Goal: Task Accomplishment & Management: Complete application form

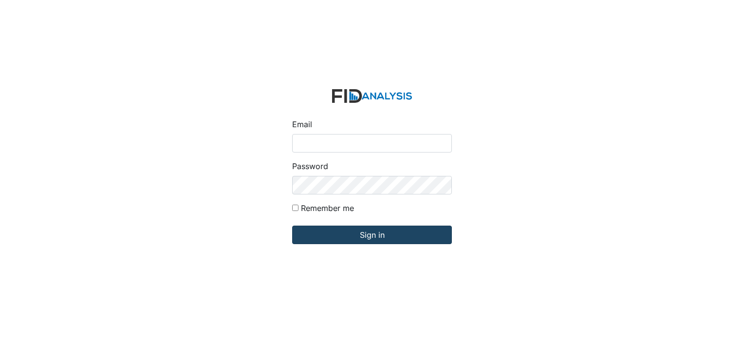
type input "[EMAIL_ADDRESS][DOMAIN_NAME]"
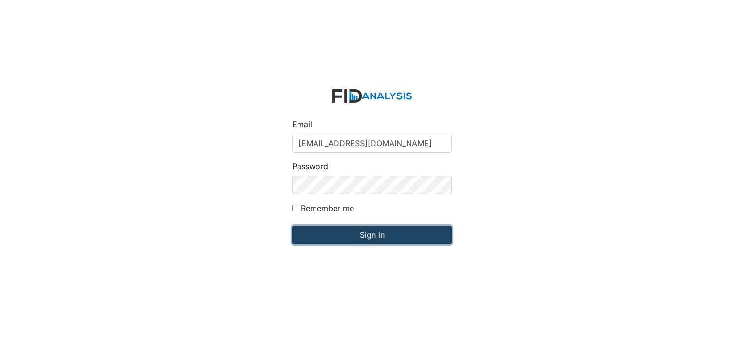
click at [356, 235] on input "Sign in" at bounding box center [372, 234] width 160 height 18
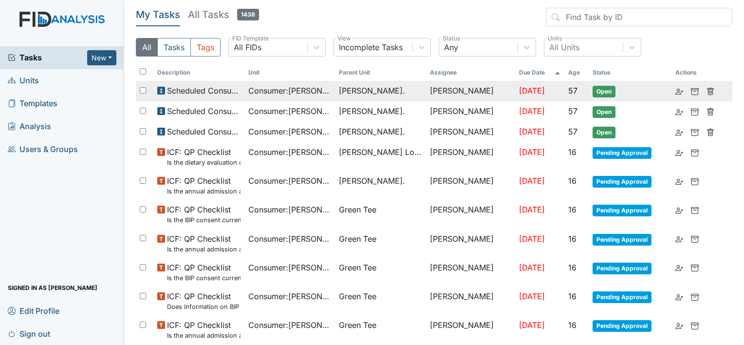
click at [320, 91] on span "Consumer : [PERSON_NAME]" at bounding box center [289, 91] width 83 height 12
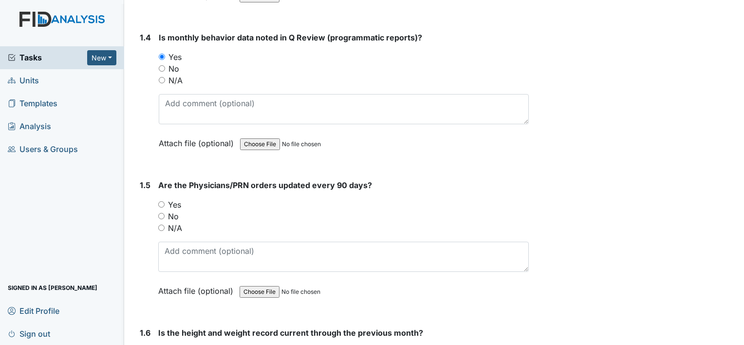
scroll to position [584, 0]
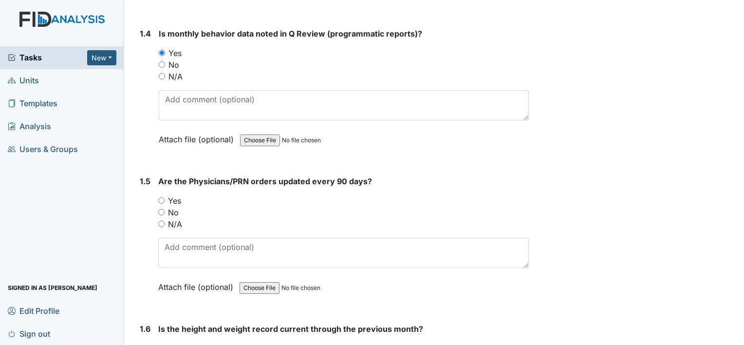
click at [162, 197] on input "Yes" at bounding box center [161, 200] width 6 height 6
radio input "true"
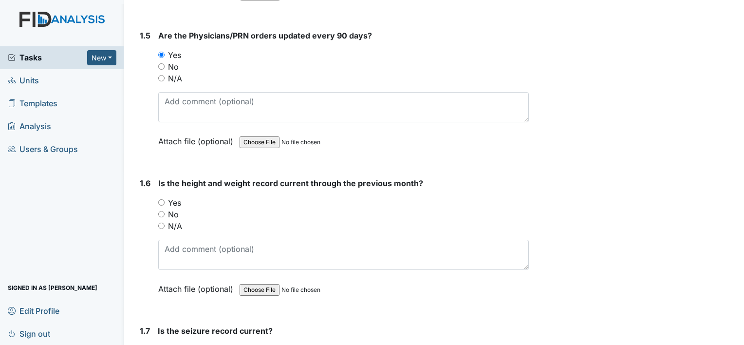
scroll to position [730, 0]
click at [159, 200] on input "Yes" at bounding box center [161, 202] width 6 height 6
radio input "true"
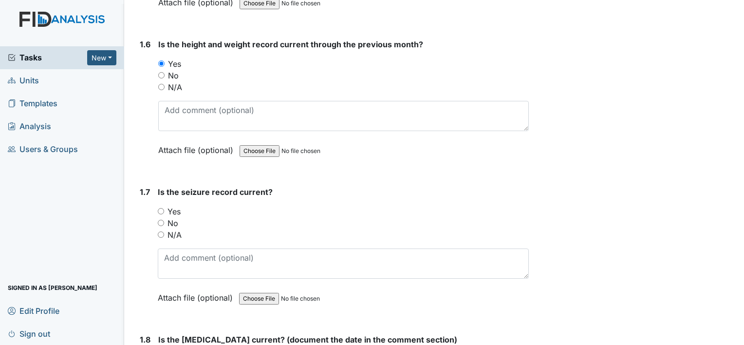
scroll to position [876, 0]
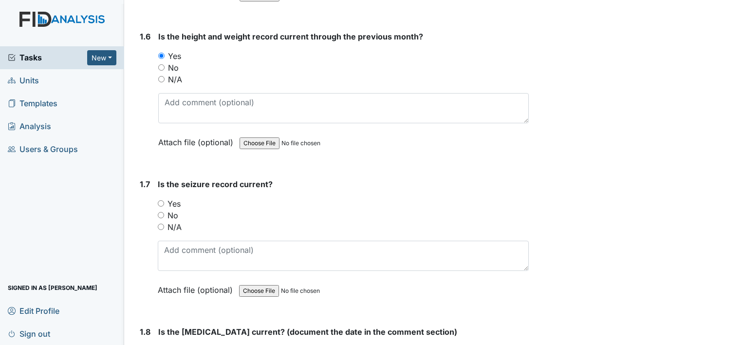
click at [161, 223] on input "N/A" at bounding box center [161, 226] width 6 height 6
radio input "true"
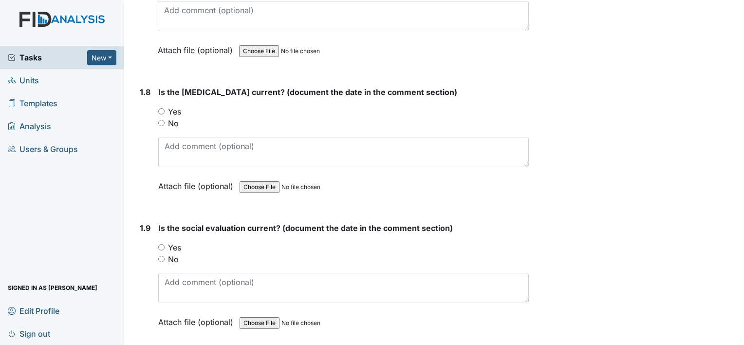
scroll to position [1119, 0]
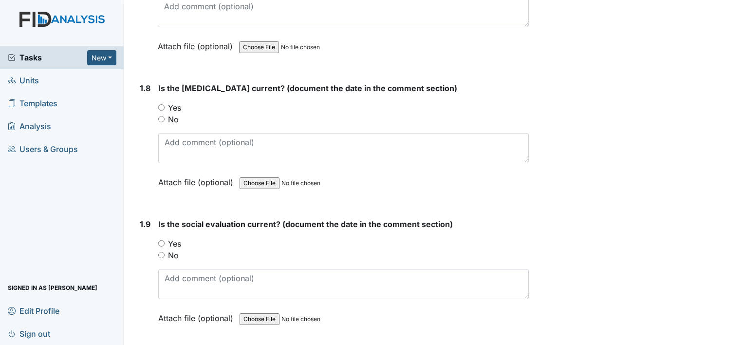
drag, startPoint x: 160, startPoint y: 102, endPoint x: 172, endPoint y: 114, distance: 17.9
click at [160, 104] on input "Yes" at bounding box center [161, 107] width 6 height 6
radio input "true"
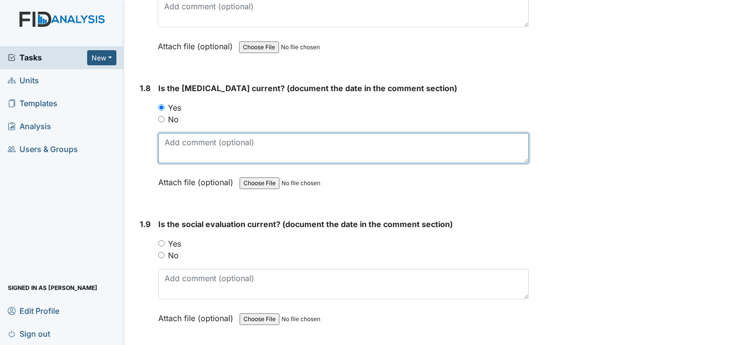
click at [188, 157] on textarea at bounding box center [343, 148] width 370 height 30
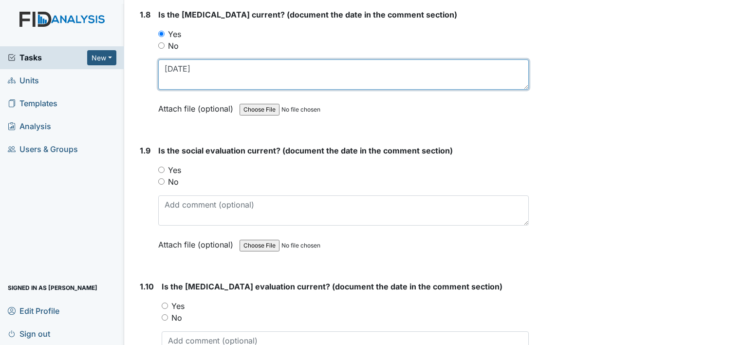
scroll to position [1217, 0]
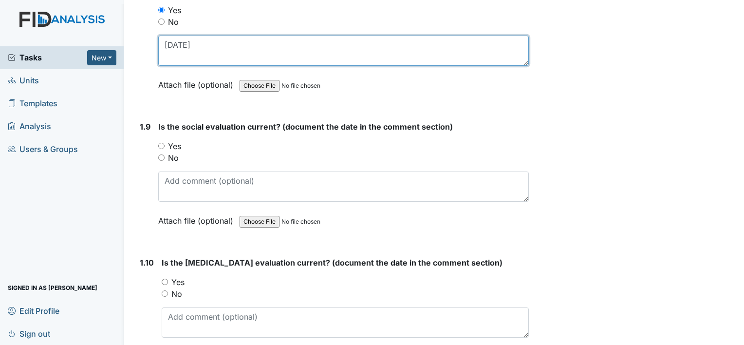
type textarea "01/28/96"
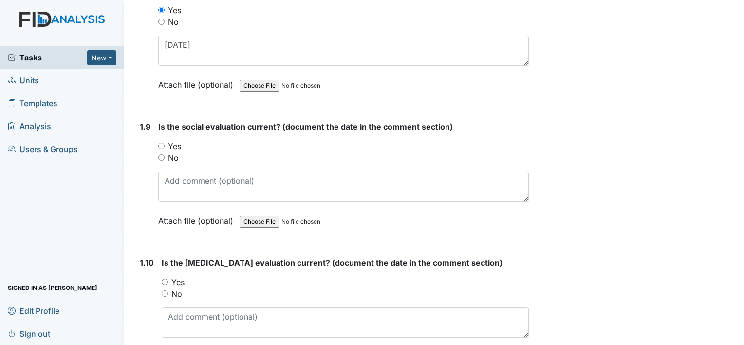
drag, startPoint x: 156, startPoint y: 142, endPoint x: 168, endPoint y: 141, distance: 11.7
click at [157, 142] on div "1.9 Is the social evaluation current? (document the date in the comment section…" at bounding box center [332, 181] width 393 height 120
click at [162, 143] on input "Yes" at bounding box center [161, 146] width 6 height 6
radio input "true"
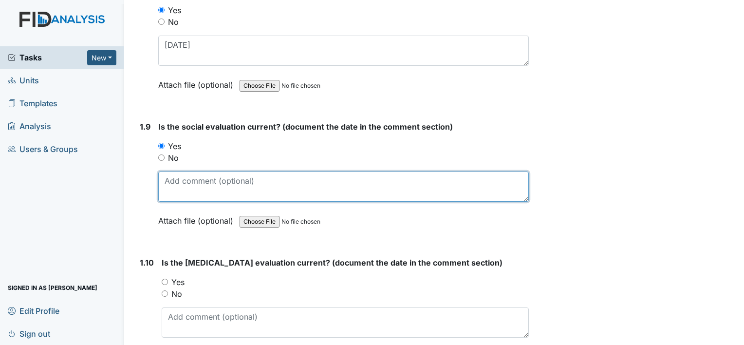
click at [178, 171] on textarea at bounding box center [343, 186] width 370 height 30
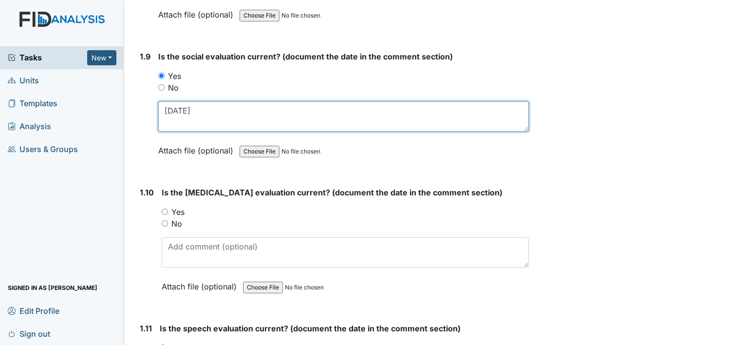
scroll to position [1363, 0]
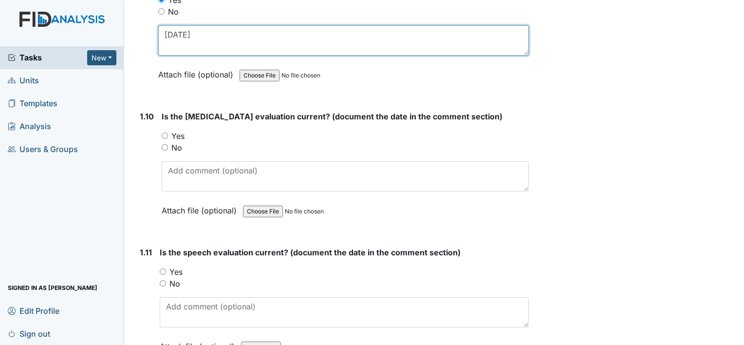
type textarea "01/16/02"
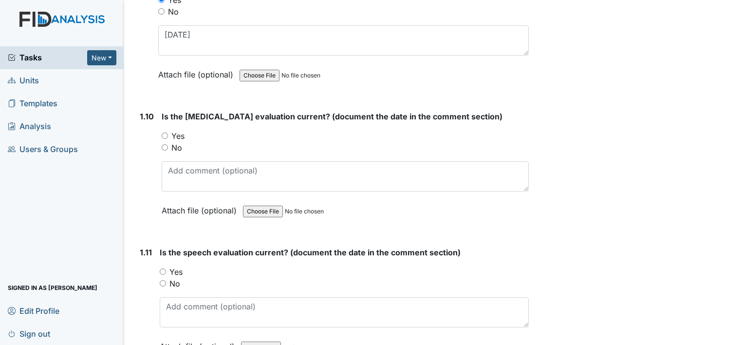
click at [164, 132] on input "Yes" at bounding box center [165, 135] width 6 height 6
radio input "true"
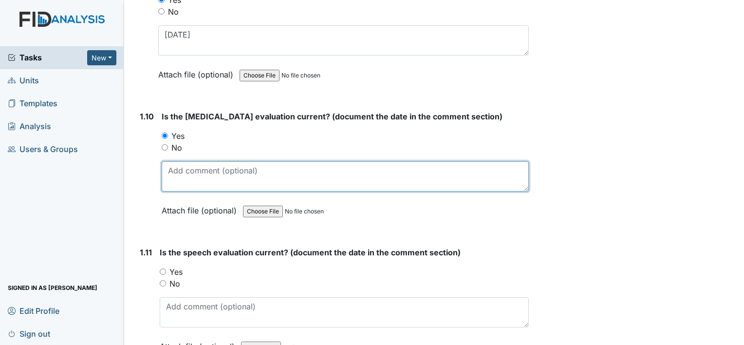
click at [198, 162] on textarea at bounding box center [345, 176] width 367 height 30
drag, startPoint x: 223, startPoint y: 172, endPoint x: 103, endPoint y: 177, distance: 120.3
click at [103, 177] on div "Tasks New Form Inspection Document Bundle Units Templates Analysis Users & Grou…" at bounding box center [372, 172] width 744 height 345
type textarea "10/31/24"
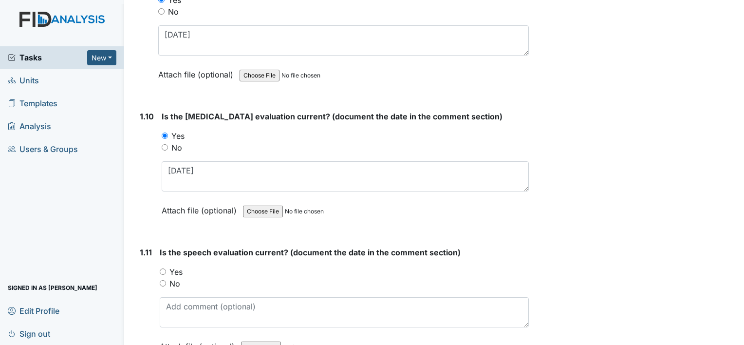
click at [162, 268] on input "Yes" at bounding box center [163, 271] width 6 height 6
radio input "true"
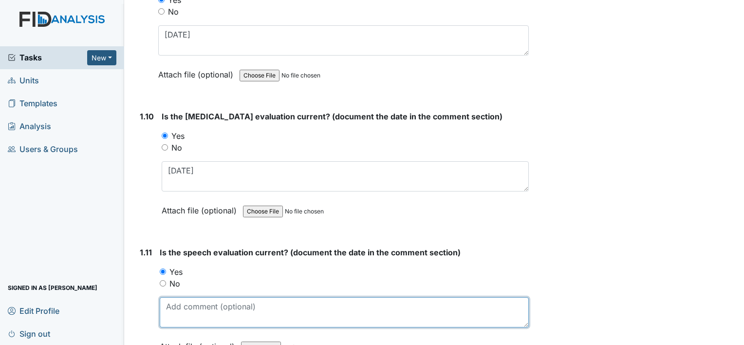
click at [201, 307] on textarea at bounding box center [344, 312] width 369 height 30
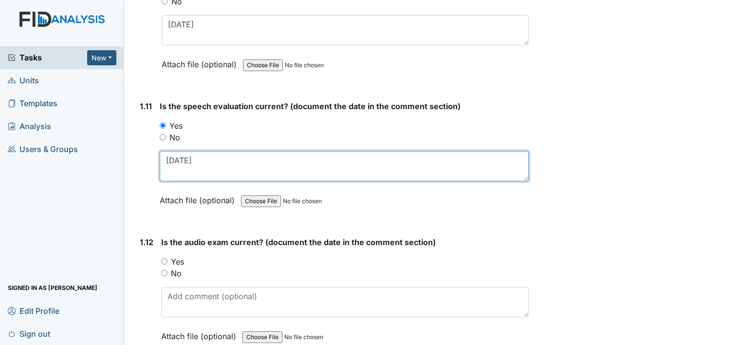
scroll to position [1557, 0]
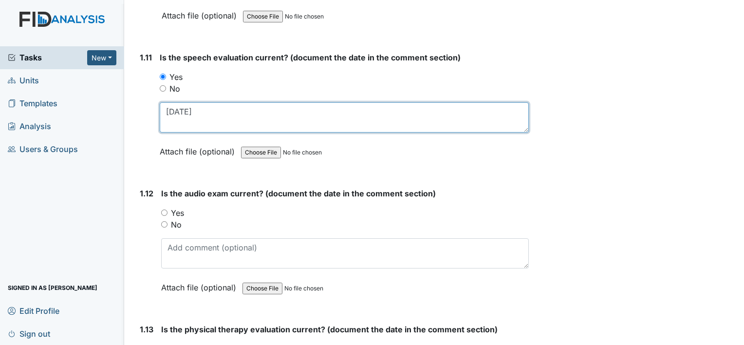
type textarea "04/26/94"
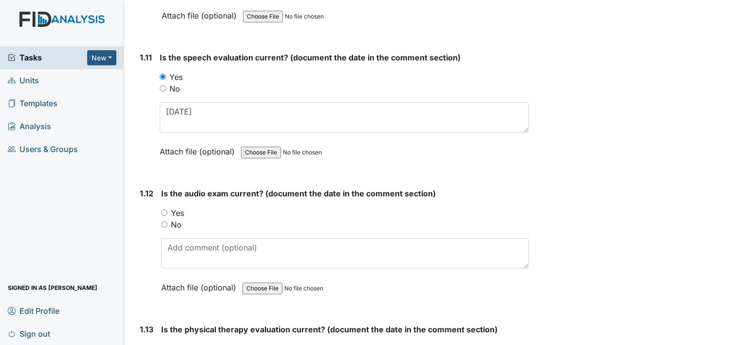
click at [164, 209] on input "Yes" at bounding box center [164, 212] width 6 height 6
radio input "true"
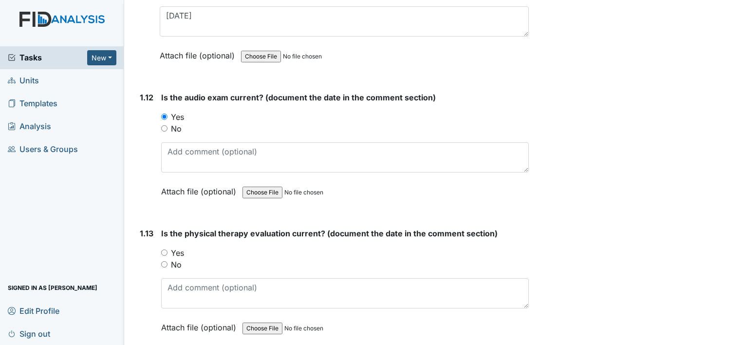
scroll to position [1655, 0]
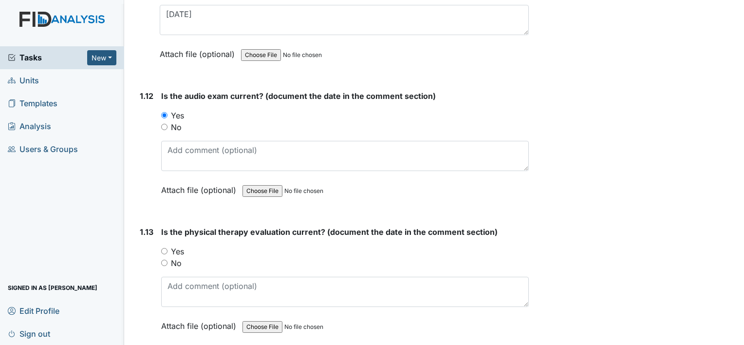
click at [165, 248] on input "Yes" at bounding box center [164, 251] width 6 height 6
radio input "true"
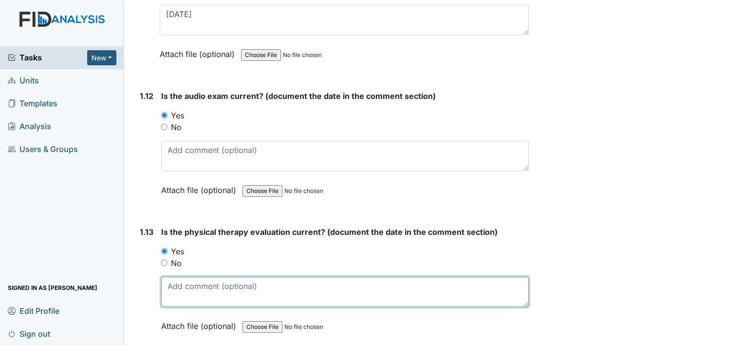
click at [184, 285] on textarea at bounding box center [344, 291] width 367 height 30
click at [187, 280] on textarea "12/01/24" at bounding box center [344, 291] width 367 height 30
type textarea "12/04/24"
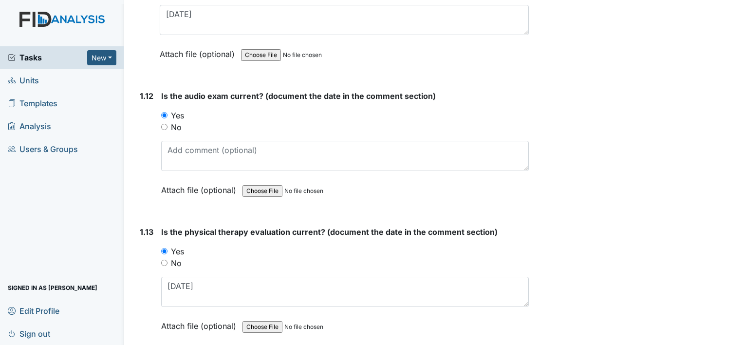
drag, startPoint x: 592, startPoint y: 269, endPoint x: 591, endPoint y: 274, distance: 5.0
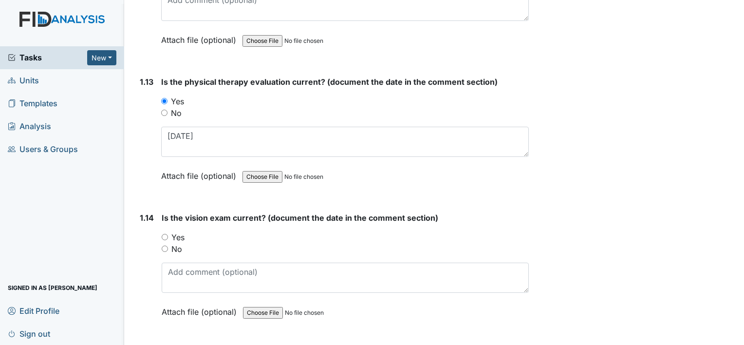
scroll to position [1801, 0]
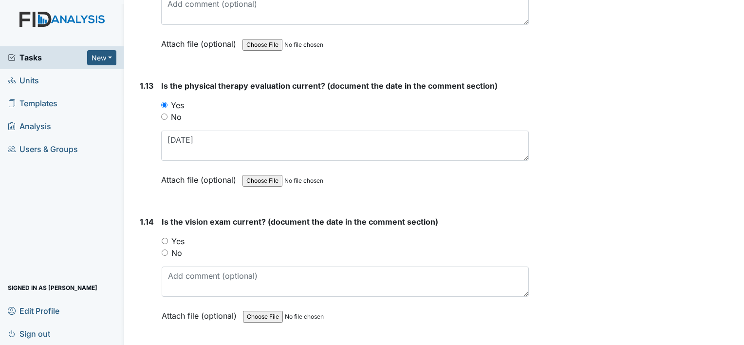
click at [166, 237] on input "Yes" at bounding box center [165, 240] width 6 height 6
radio input "true"
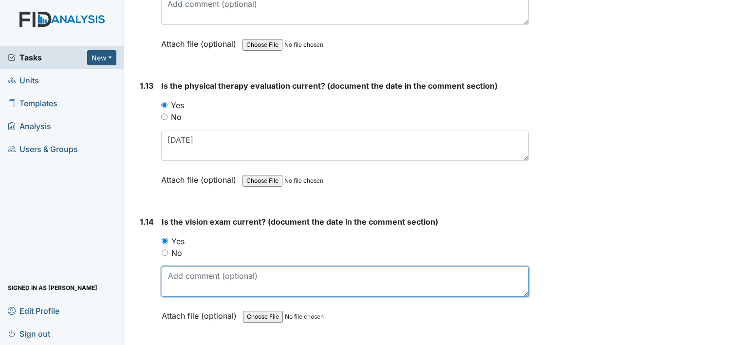
click at [208, 287] on textarea at bounding box center [345, 281] width 367 height 30
type textarea "07/01/25"
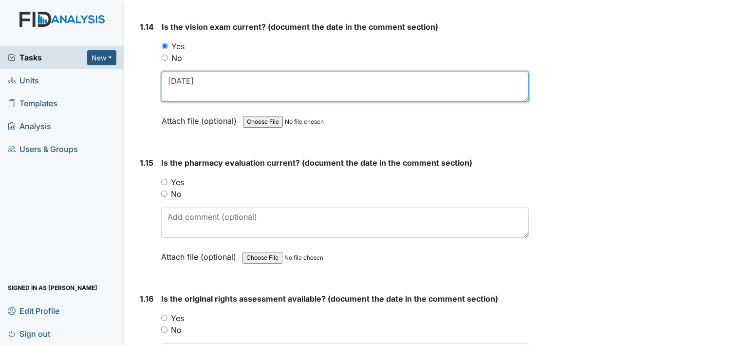
scroll to position [2044, 0]
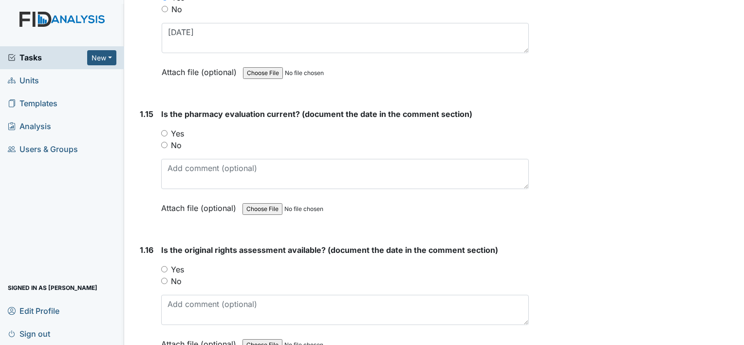
click at [166, 130] on input "Yes" at bounding box center [164, 133] width 6 height 6
radio input "true"
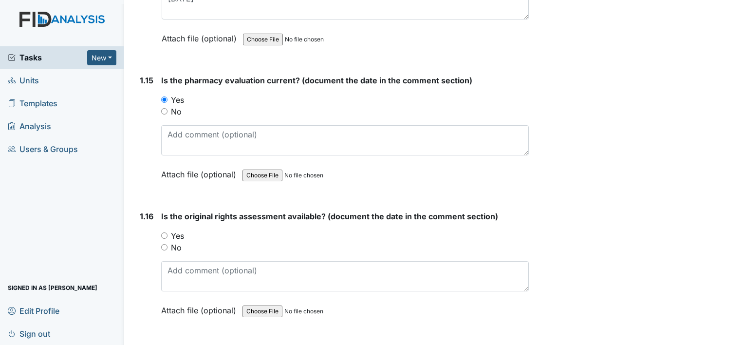
scroll to position [2093, 0]
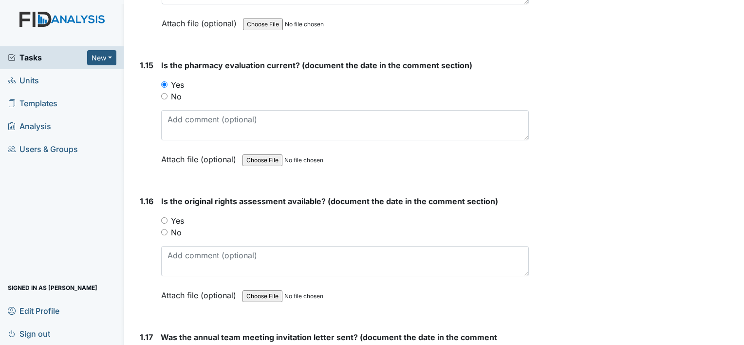
click at [163, 217] on input "Yes" at bounding box center [164, 220] width 6 height 6
radio input "true"
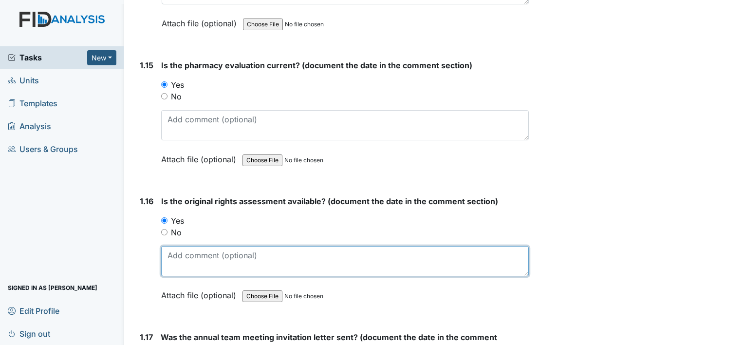
click at [186, 261] on textarea at bounding box center [344, 261] width 367 height 30
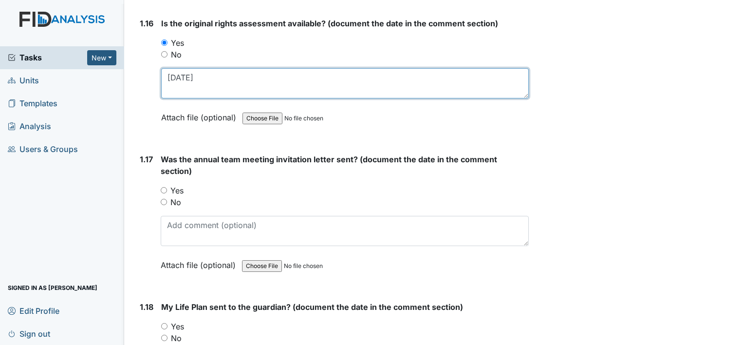
scroll to position [2287, 0]
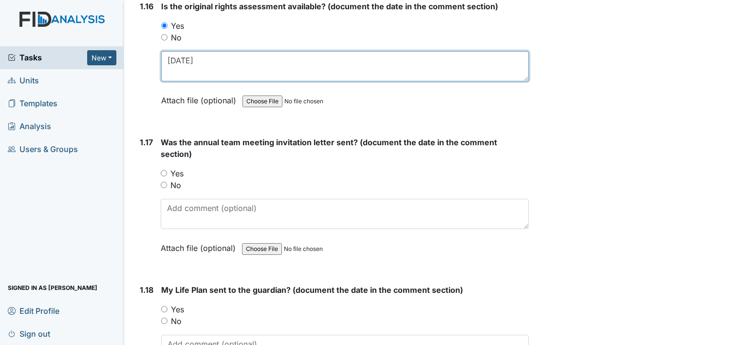
type textarea "10/22/24"
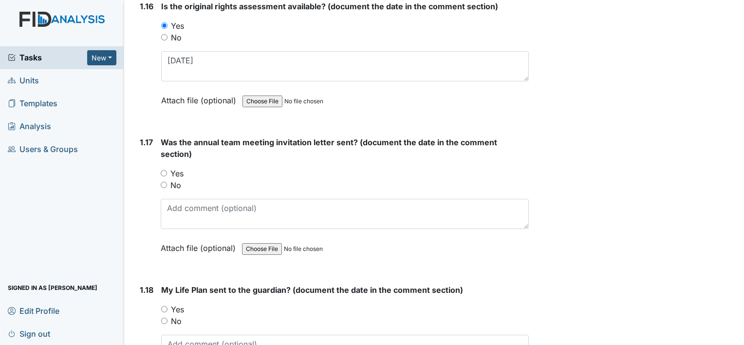
click at [165, 170] on input "Yes" at bounding box center [164, 173] width 6 height 6
radio input "true"
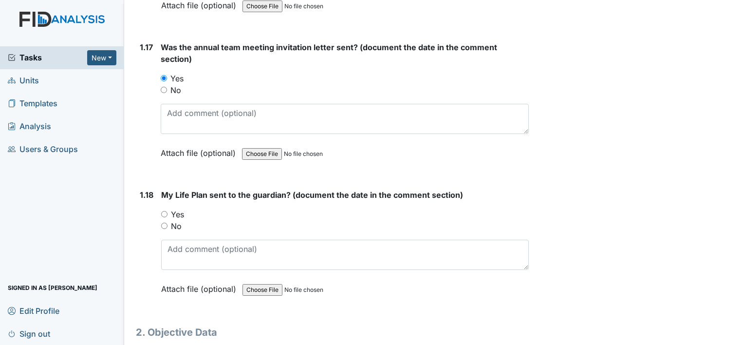
scroll to position [2385, 0]
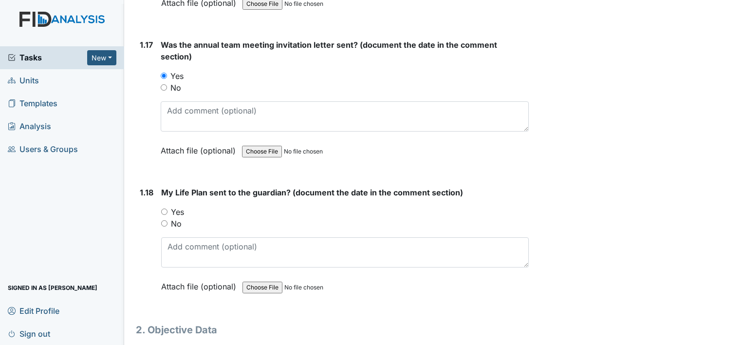
click at [164, 208] on input "Yes" at bounding box center [164, 211] width 6 height 6
radio input "true"
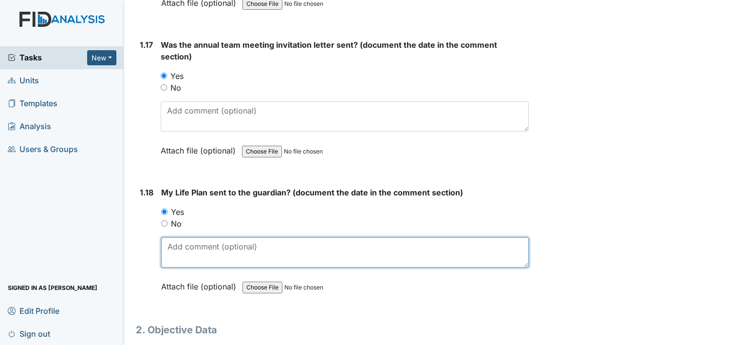
click at [191, 249] on textarea at bounding box center [344, 252] width 367 height 30
click at [214, 246] on textarea at bounding box center [344, 252] width 367 height 30
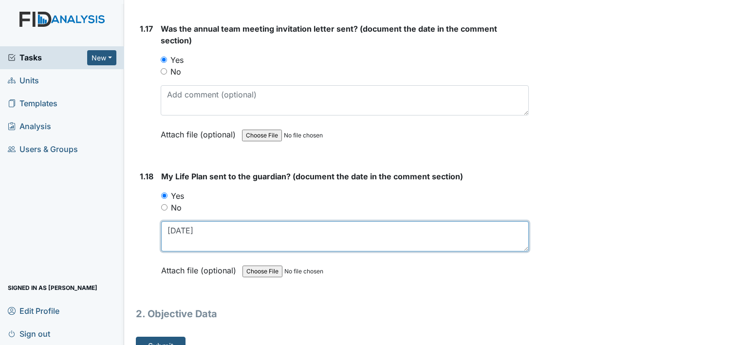
scroll to position [2409, 0]
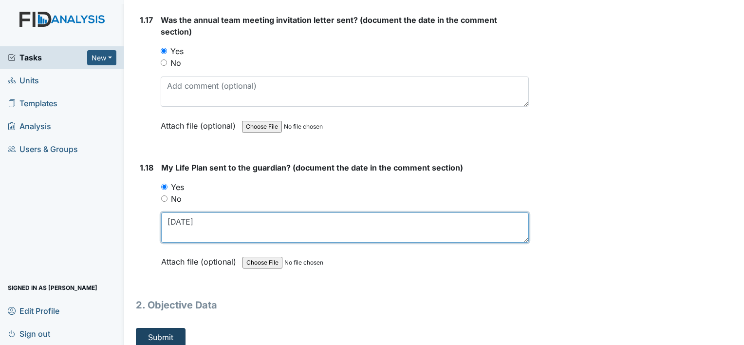
type textarea "10/31/24"
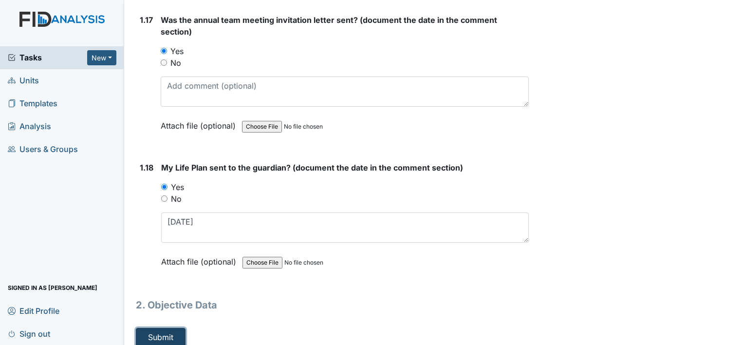
click at [175, 328] on button "Submit" at bounding box center [161, 337] width 50 height 18
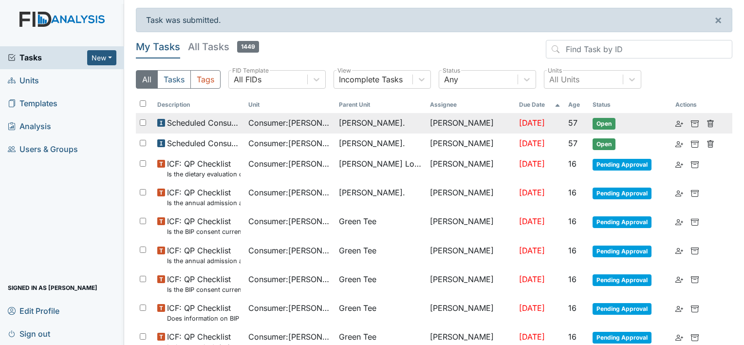
click at [292, 127] on span "Consumer : [PERSON_NAME]" at bounding box center [289, 123] width 83 height 12
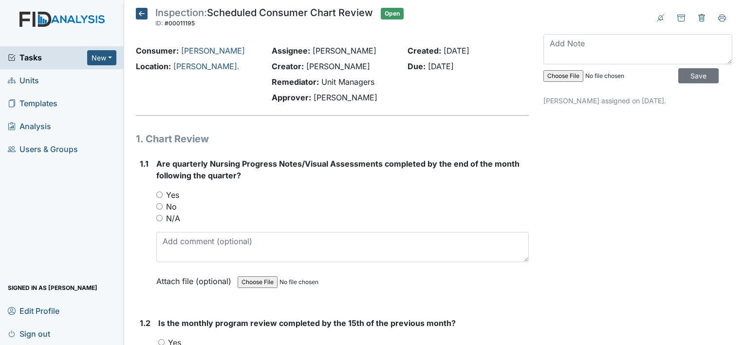
click at [160, 195] on input "Yes" at bounding box center [159, 194] width 6 height 6
radio input "true"
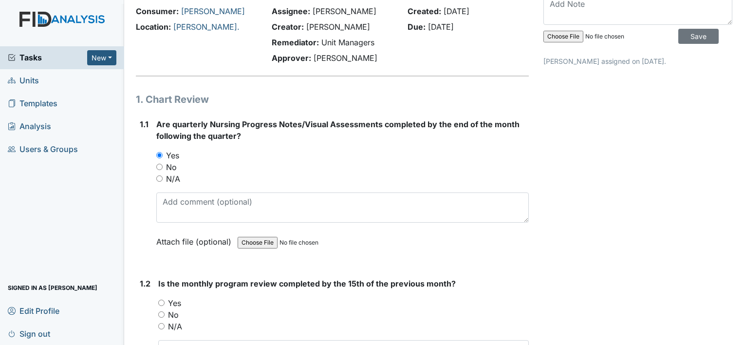
scroll to position [97, 0]
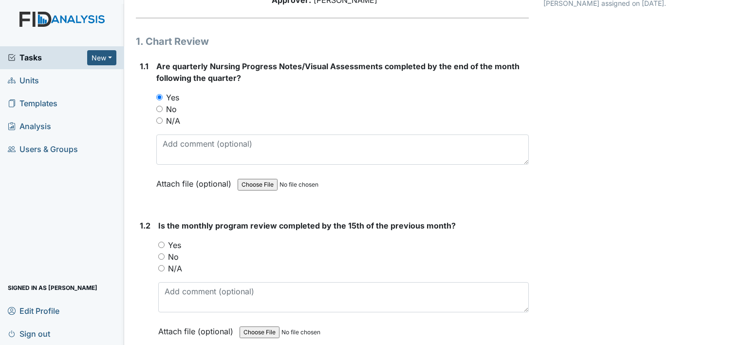
click at [161, 244] on input "Yes" at bounding box center [161, 244] width 6 height 6
radio input "true"
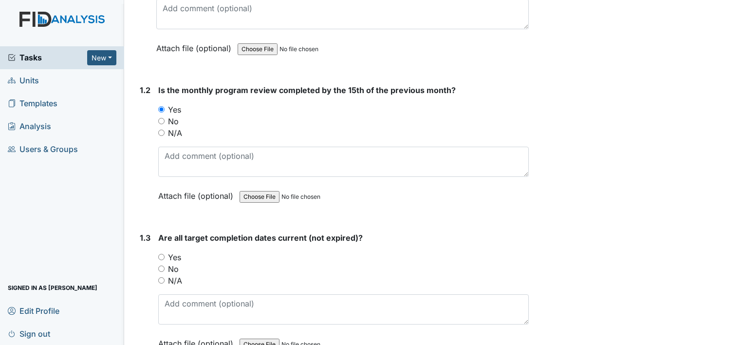
scroll to position [292, 0]
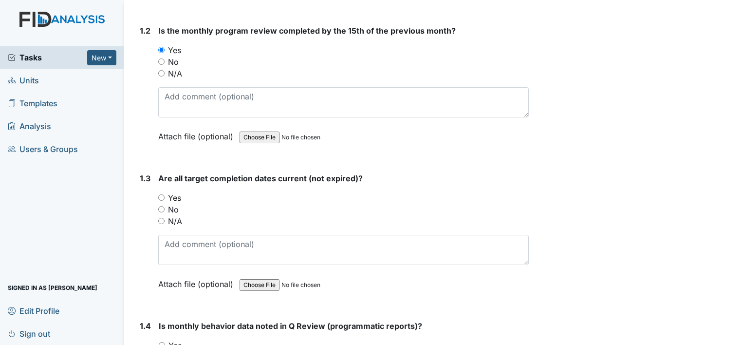
click at [162, 195] on input "Yes" at bounding box center [161, 197] width 6 height 6
radio input "true"
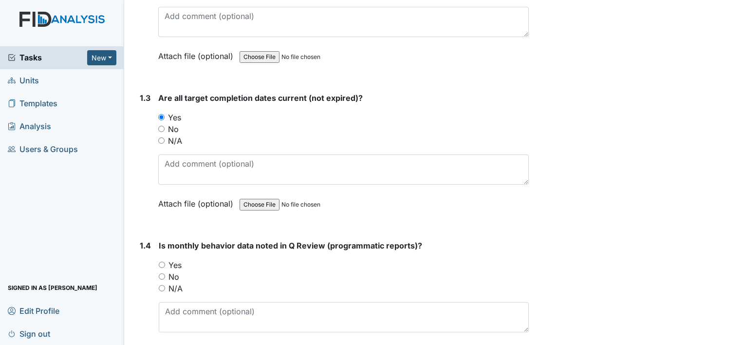
scroll to position [389, 0]
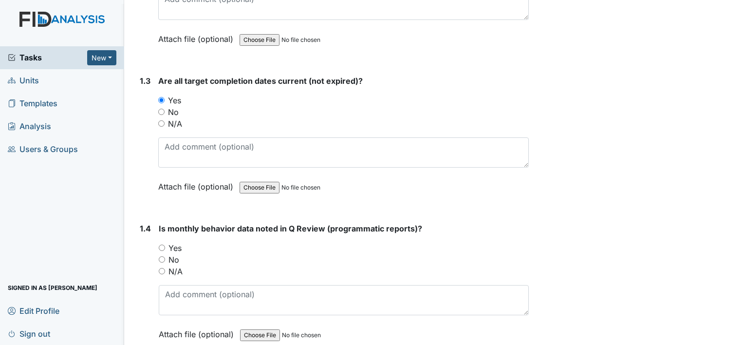
click at [160, 249] on div "Yes" at bounding box center [344, 248] width 370 height 12
click at [164, 244] on input "Yes" at bounding box center [162, 247] width 6 height 6
radio input "true"
